Goal: Browse casually

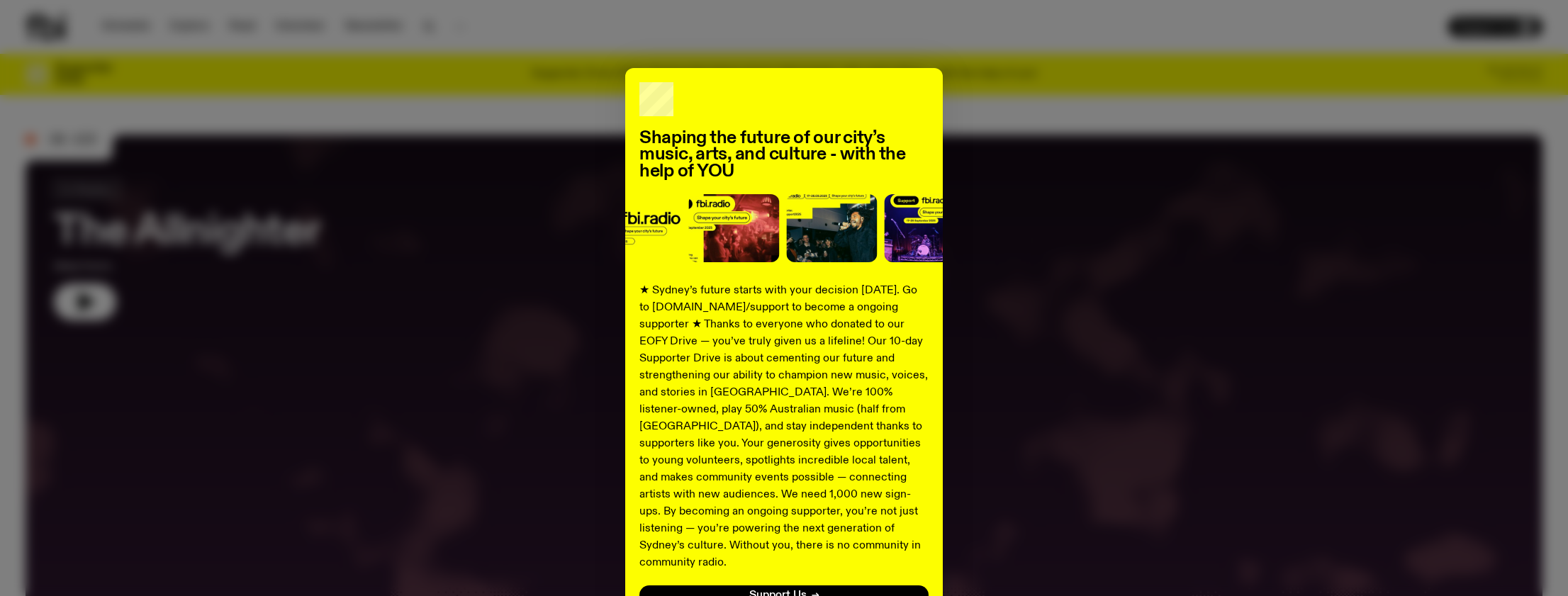
scroll to position [105, 0]
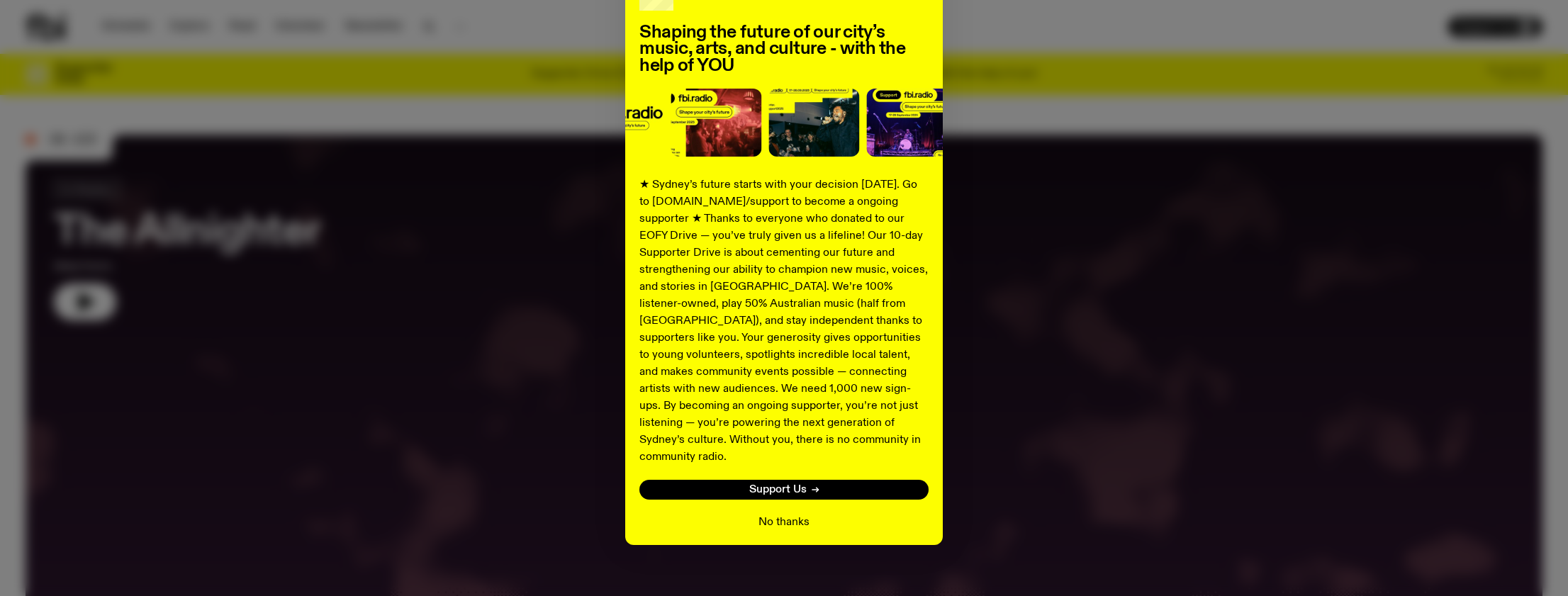
click at [780, 514] on button "No thanks" at bounding box center [783, 522] width 51 height 17
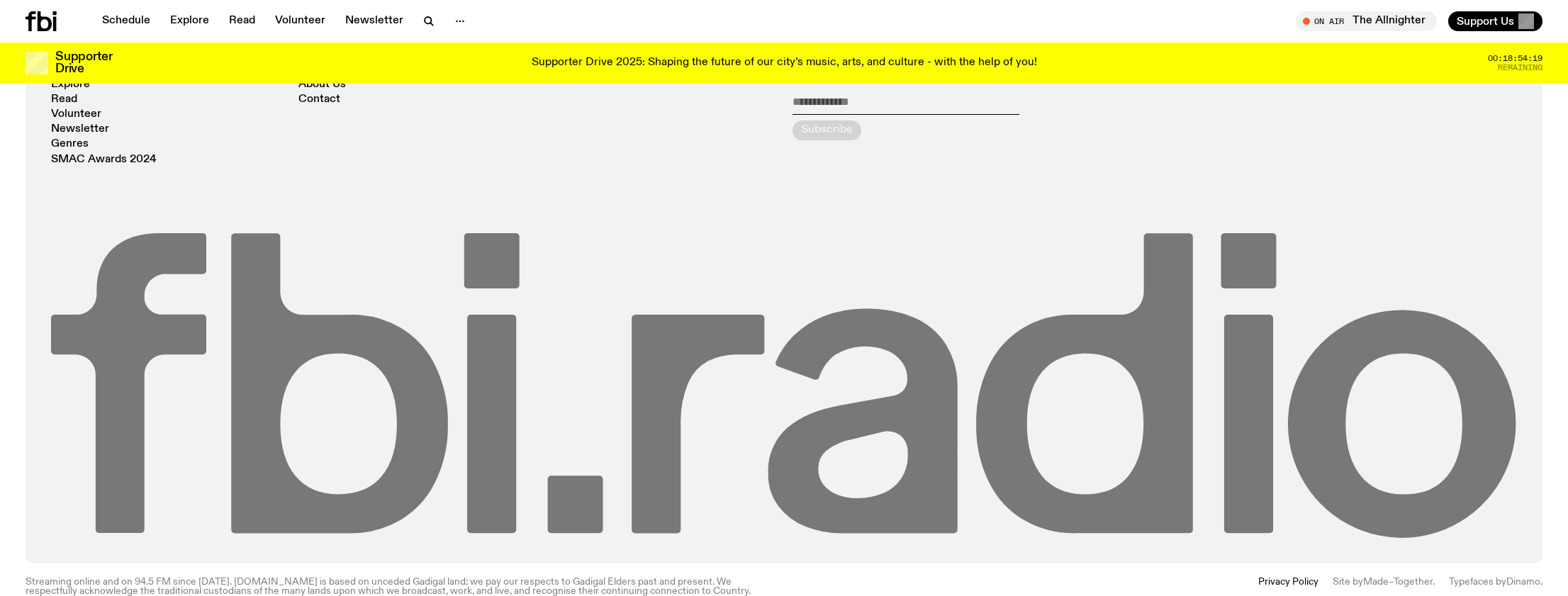
scroll to position [0, 0]
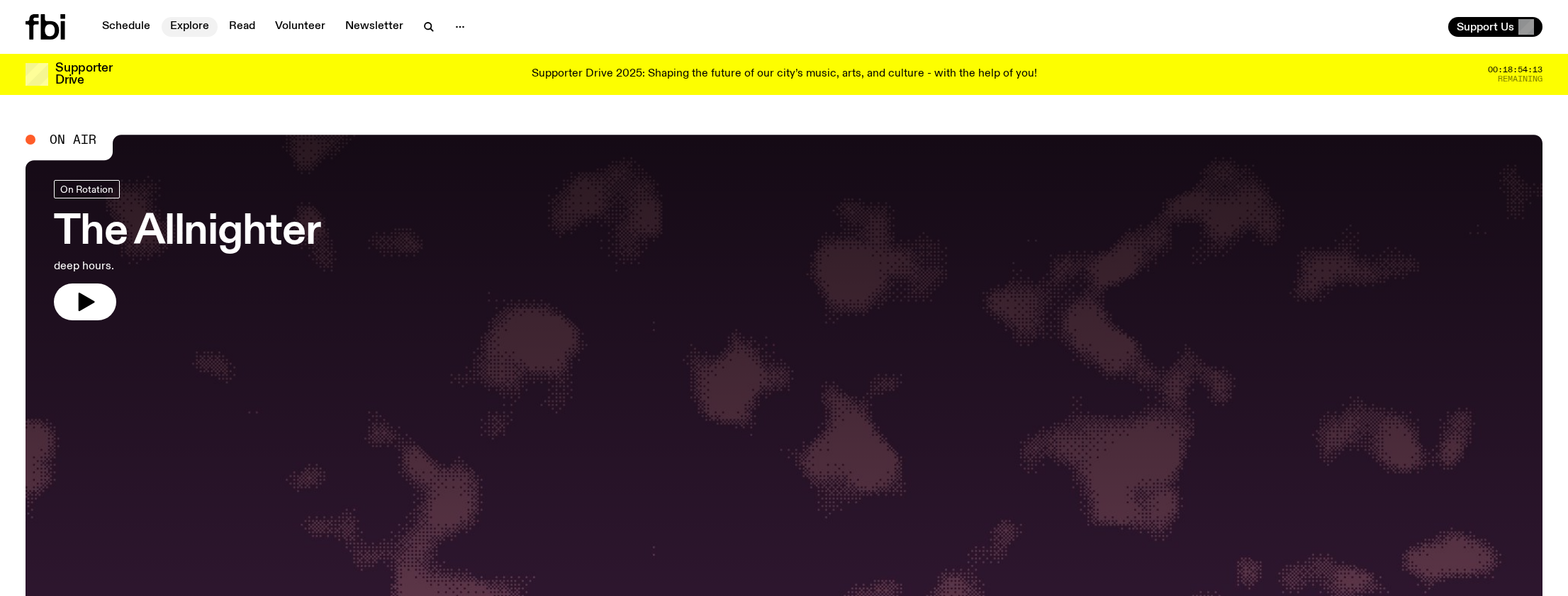
click at [188, 29] on link "Explore" at bounding box center [189, 27] width 56 height 20
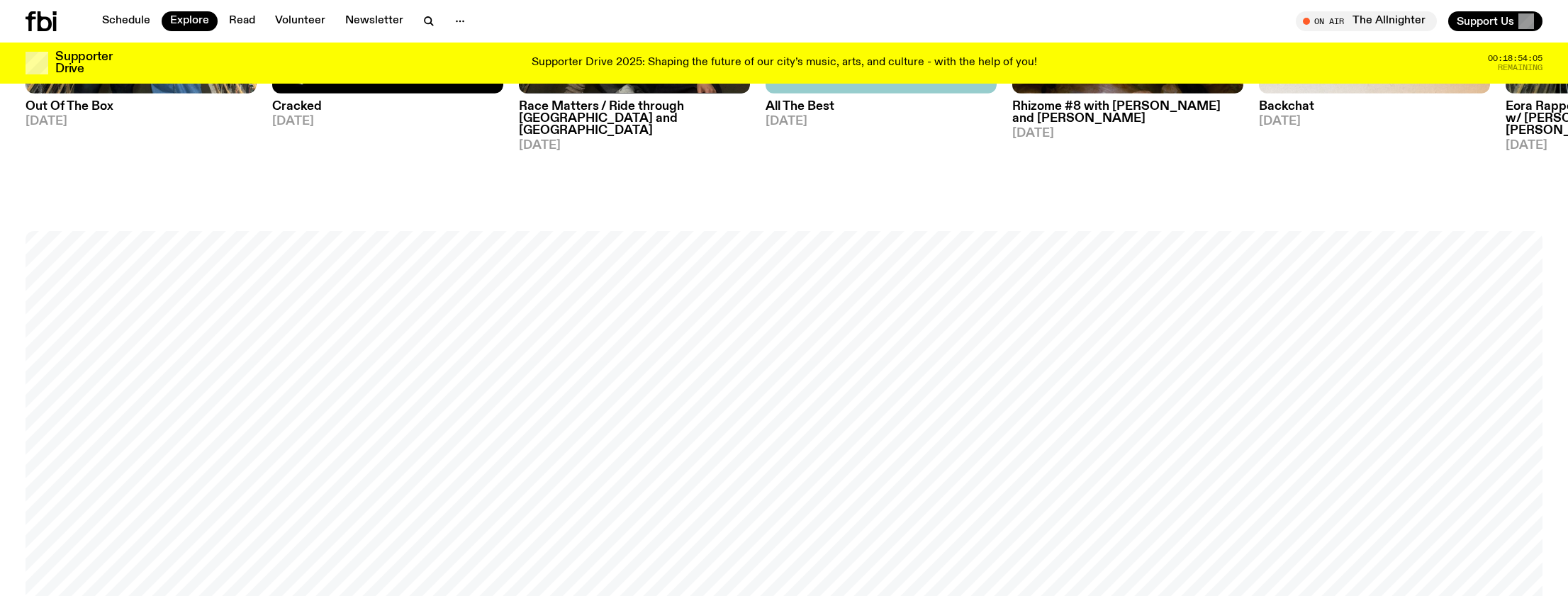
scroll to position [2137, 0]
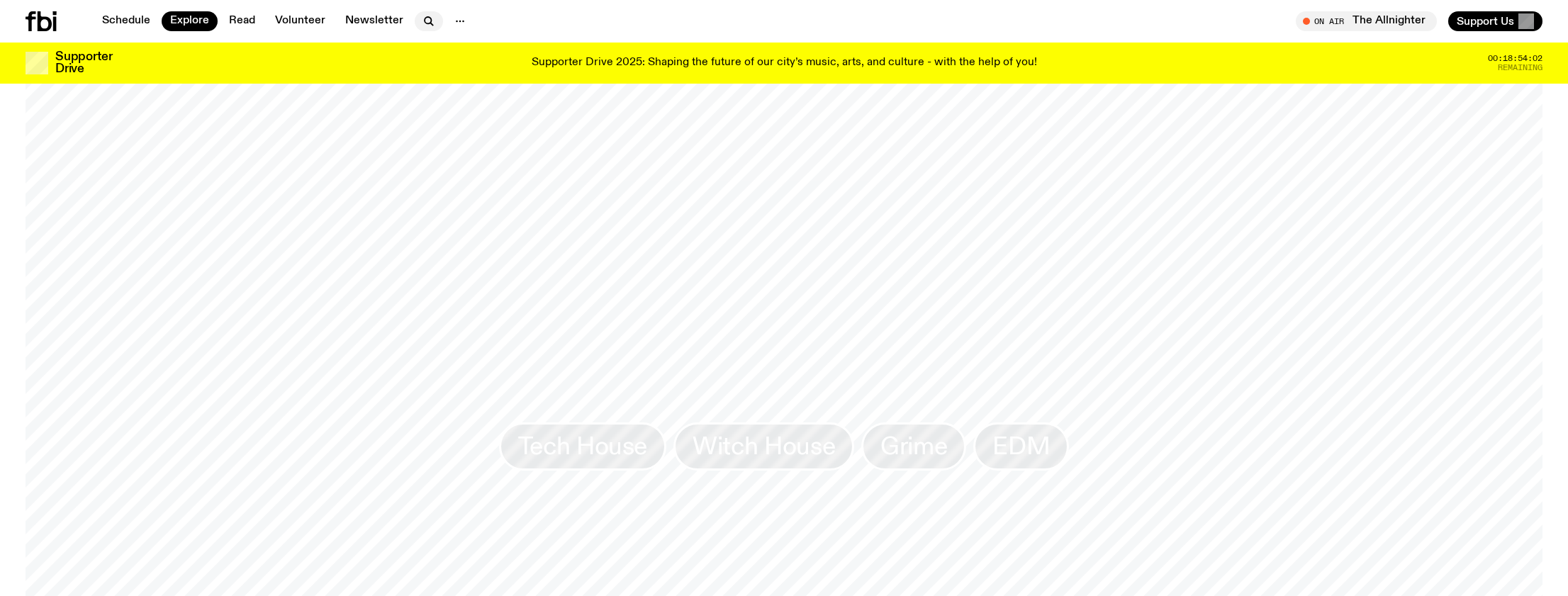
click at [425, 21] on icon "button" at bounding box center [427, 20] width 6 height 6
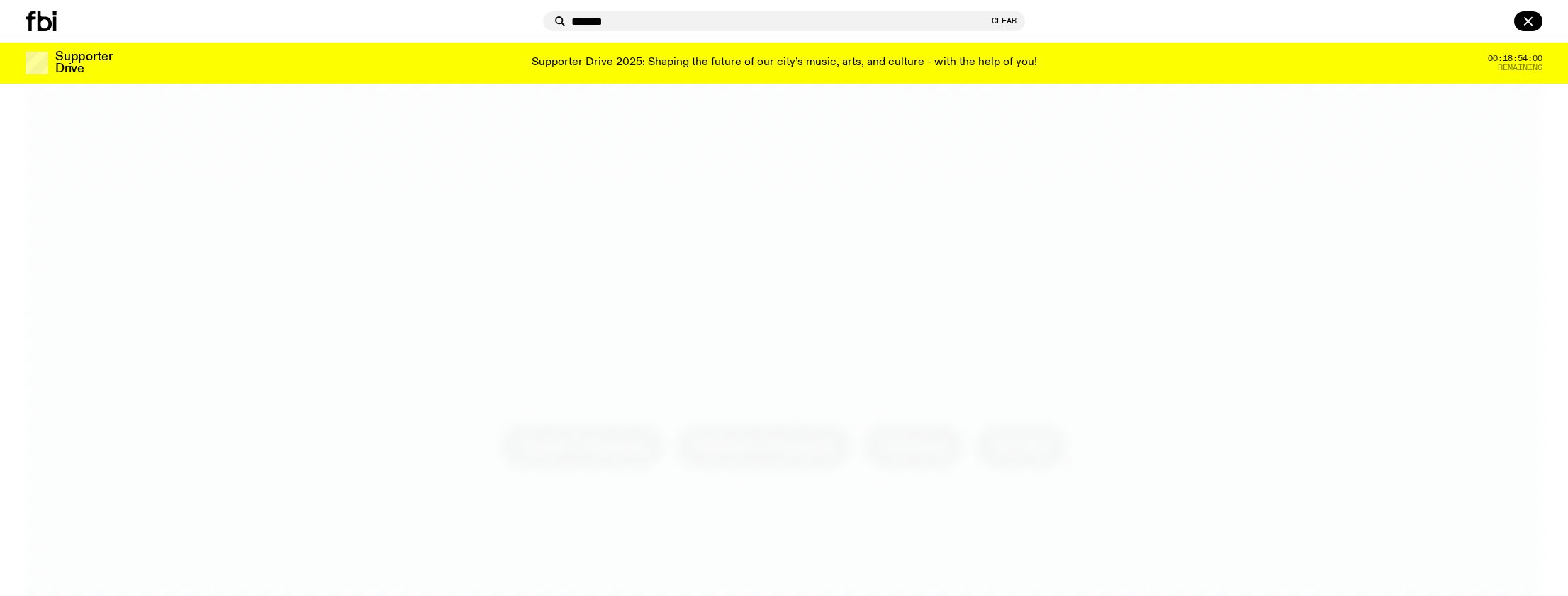
type input "*******"
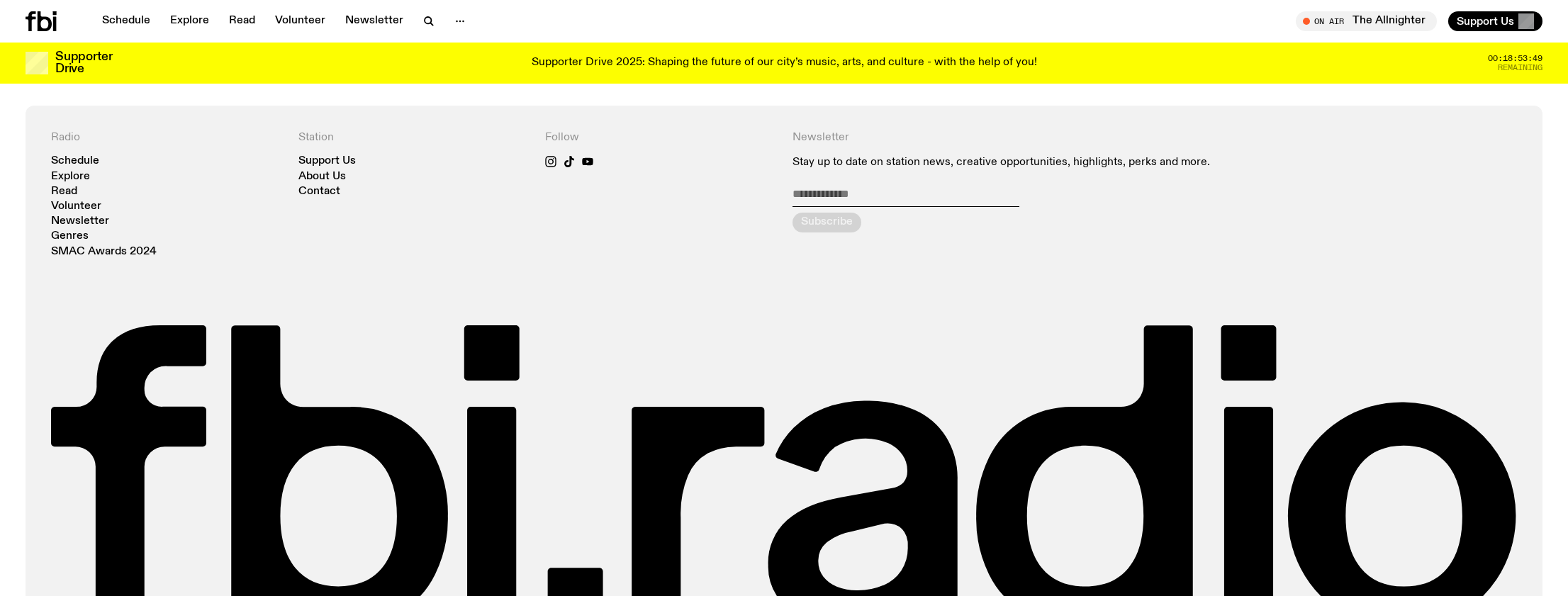
scroll to position [3679, 0]
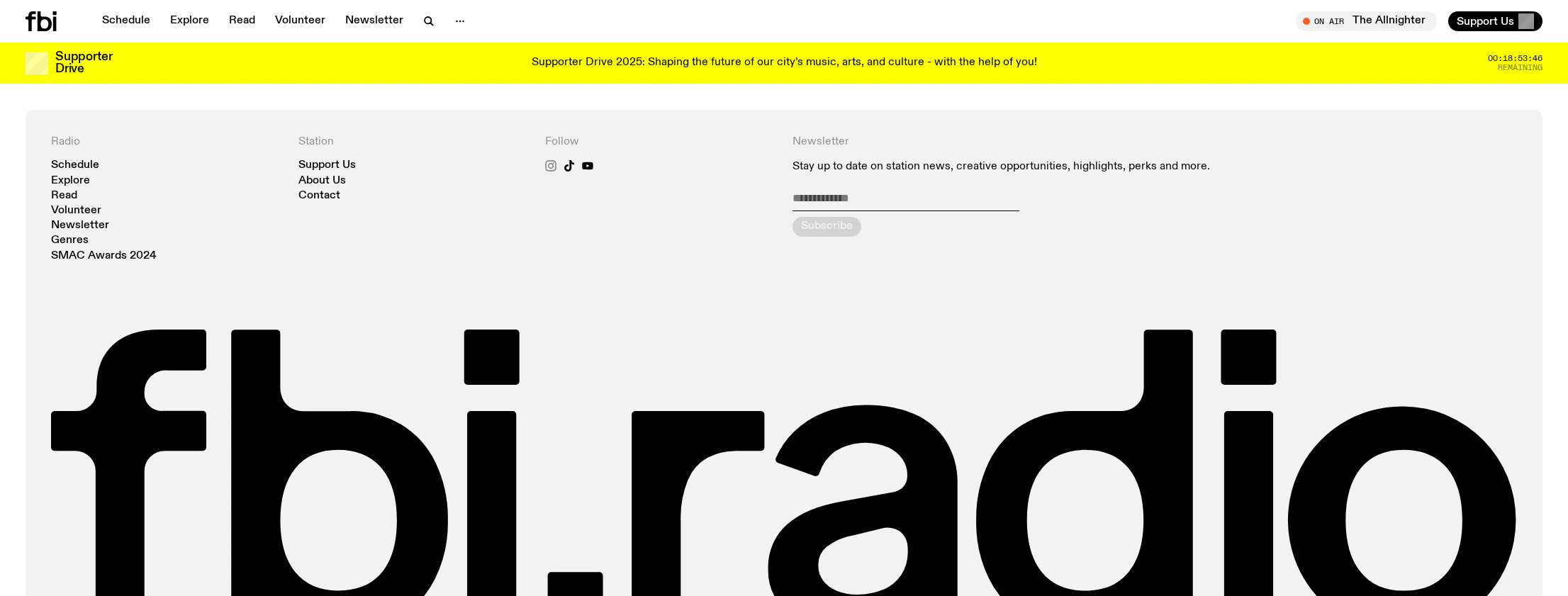
click at [551, 161] on icon at bounding box center [550, 166] width 12 height 12
